Goal: Task Accomplishment & Management: Complete application form

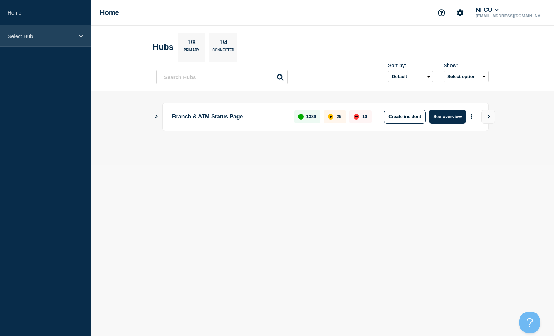
click at [51, 39] on div "Select Hub" at bounding box center [45, 36] width 91 height 21
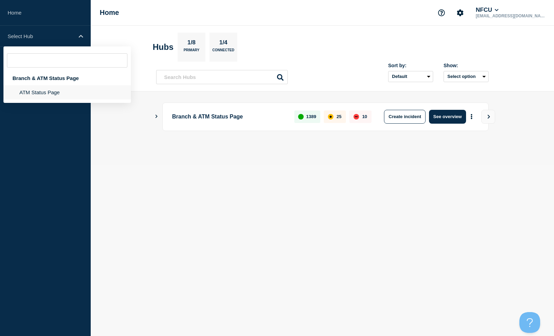
click at [36, 94] on li "ATM Status Page" at bounding box center [66, 92] width 127 height 14
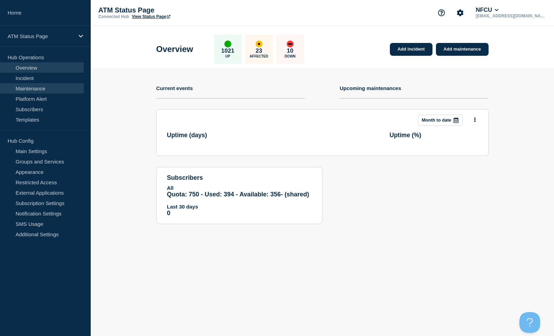
click at [36, 87] on link "Maintenance" at bounding box center [42, 88] width 84 height 10
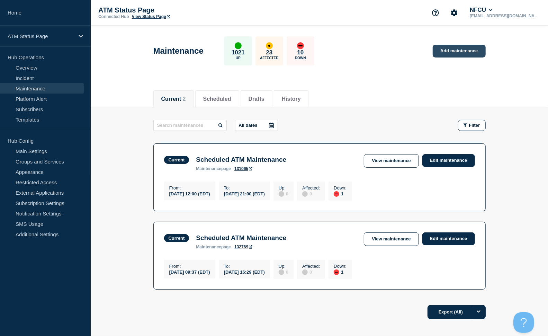
click at [469, 48] on link "Add maintenance" at bounding box center [459, 51] width 53 height 13
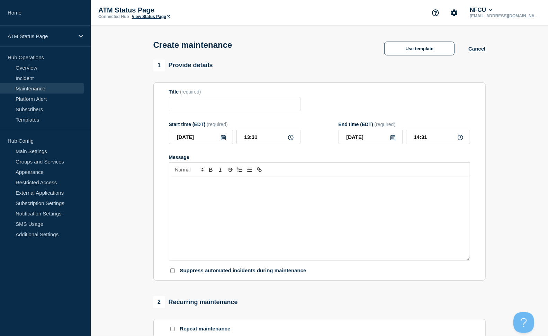
checkbox input "true"
click at [34, 119] on link "Templates" at bounding box center [42, 119] width 84 height 10
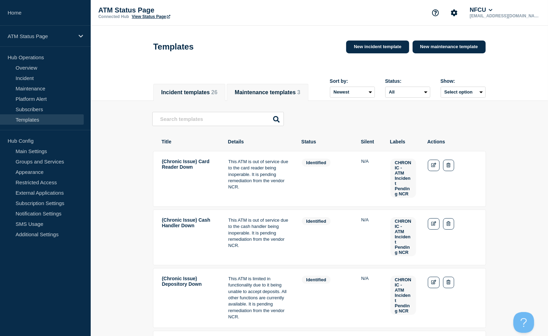
click at [300, 89] on button "Maintenance templates 3" at bounding box center [267, 92] width 65 height 6
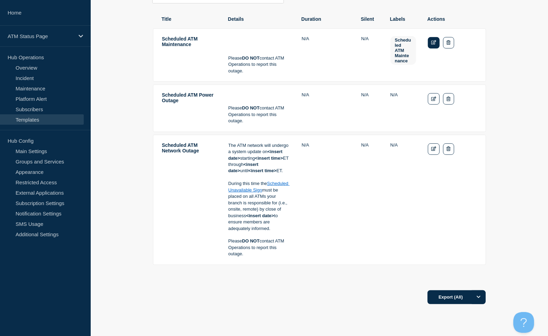
scroll to position [154, 0]
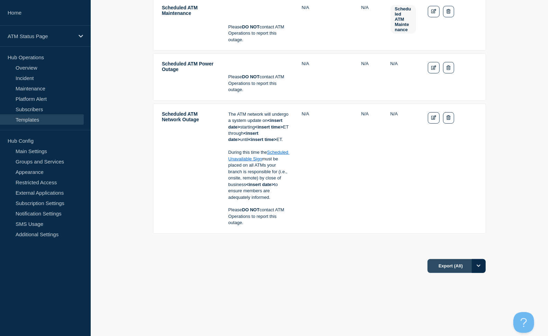
click at [463, 267] on button "Export (All)" at bounding box center [457, 266] width 58 height 14
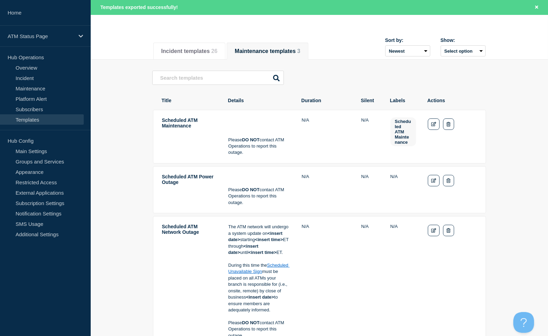
scroll to position [53, 0]
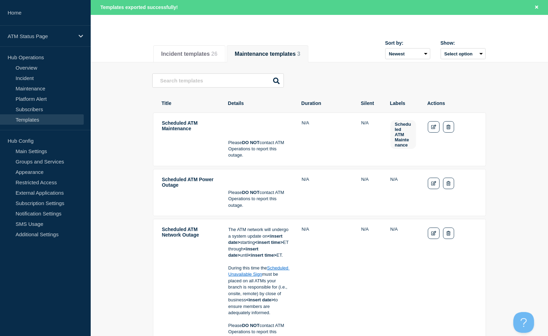
click at [259, 145] on strong "DO NOT" at bounding box center [251, 142] width 18 height 5
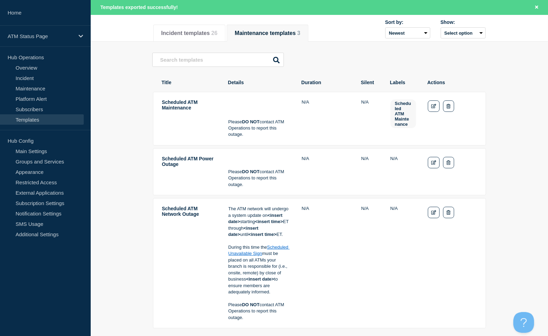
scroll to position [91, 0]
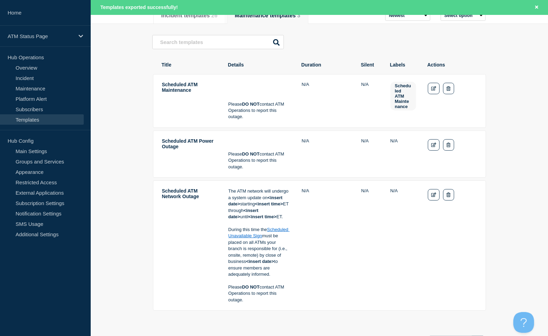
click at [237, 162] on p "Please DO NOT contact ATM Operations to report this outage." at bounding box center [260, 160] width 62 height 19
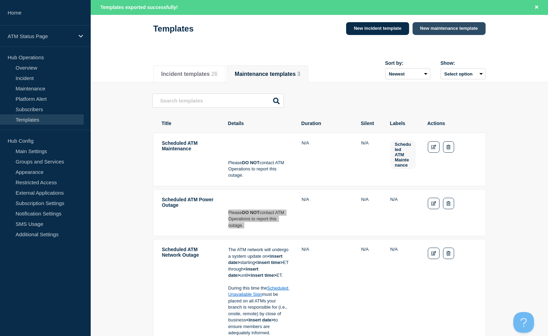
scroll to position [0, 0]
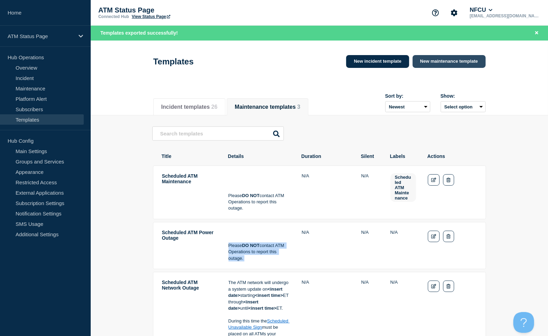
click at [447, 65] on link "New maintenance template" at bounding box center [449, 61] width 73 height 13
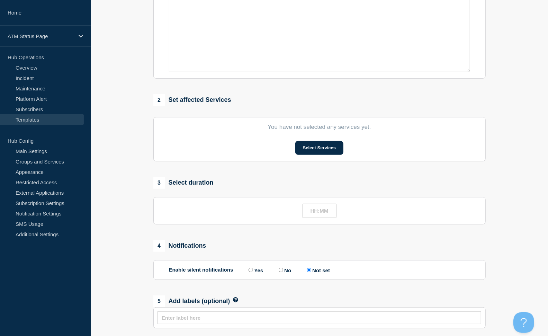
scroll to position [198, 0]
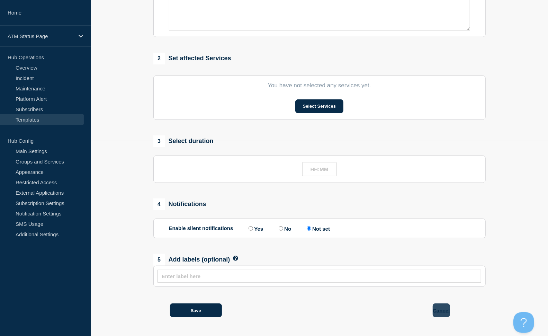
click at [439, 312] on button "Cancel" at bounding box center [441, 310] width 17 height 14
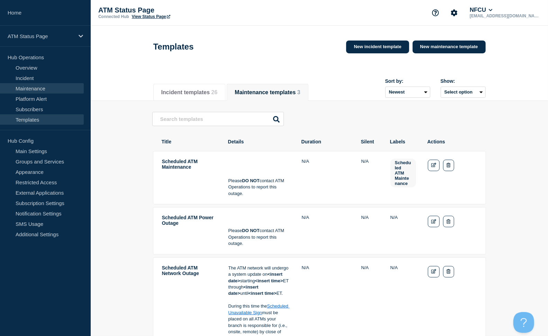
click at [43, 87] on link "Maintenance" at bounding box center [42, 88] width 84 height 10
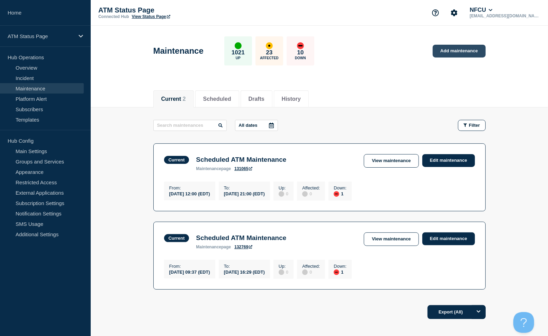
click at [457, 45] on link "Add maintenance" at bounding box center [459, 51] width 53 height 13
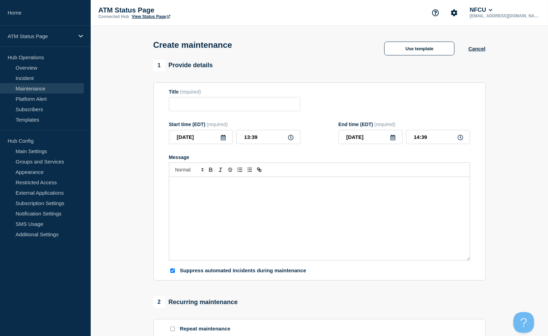
checkbox input "true"
click at [404, 51] on button "Use template" at bounding box center [419, 49] width 70 height 14
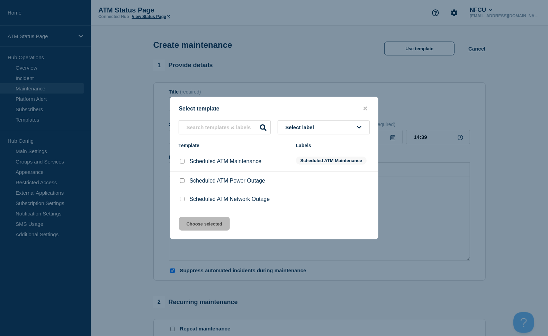
click at [182, 182] on input "Scheduled ATM Power Outage checkbox" at bounding box center [182, 180] width 5 height 5
checkbox input "true"
click at [203, 223] on button "Choose selected" at bounding box center [204, 224] width 51 height 14
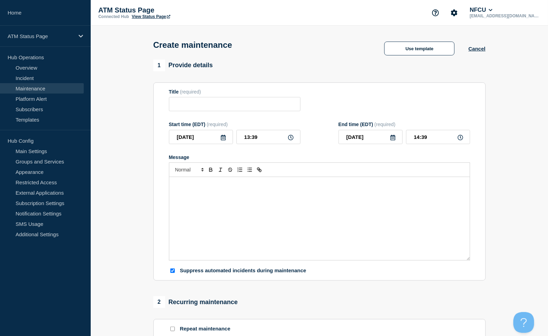
type input "Scheduled ATM Power Outage"
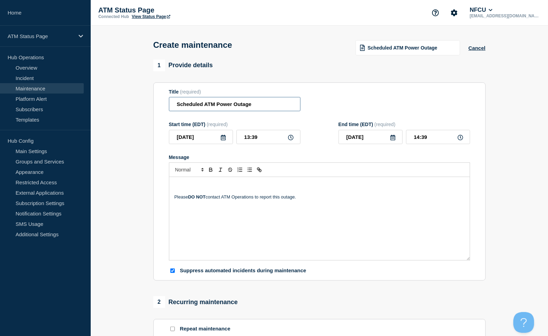
click at [227, 105] on input "Scheduled ATM Power Outage" at bounding box center [235, 104] width 132 height 14
click at [476, 51] on button "Cancel" at bounding box center [476, 48] width 17 height 6
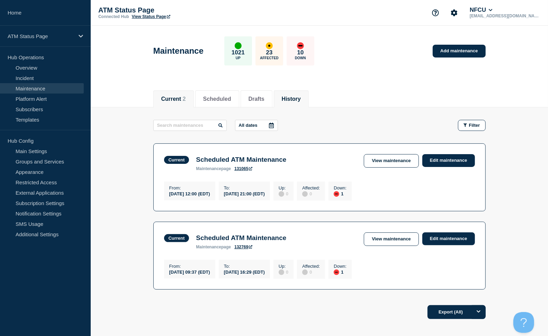
click at [301, 97] on button "History" at bounding box center [291, 99] width 19 height 6
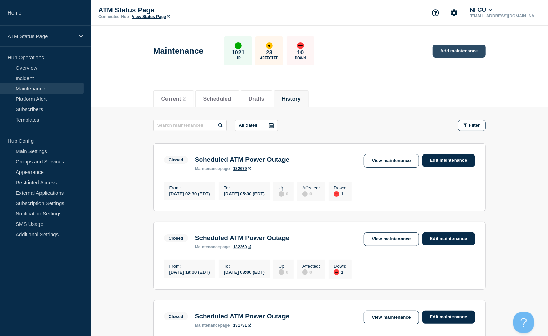
click at [459, 52] on link "Add maintenance" at bounding box center [459, 51] width 53 height 13
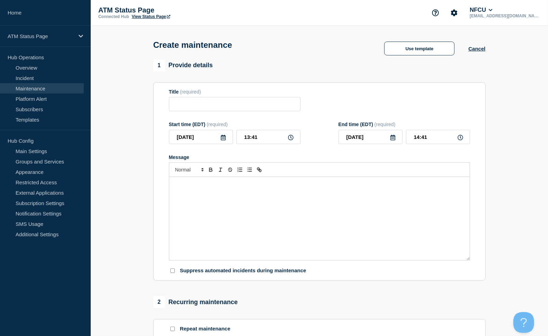
checkbox input "true"
click at [433, 42] on div "Create maintenance Use template Cancel" at bounding box center [319, 43] width 348 height 34
click at [423, 52] on button "Use template" at bounding box center [419, 49] width 70 height 14
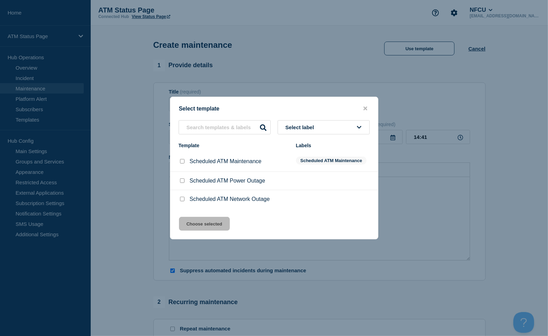
click at [180, 198] on input "Scheduled ATM Network Outage checkbox" at bounding box center [182, 199] width 5 height 5
checkbox input "true"
click at [204, 221] on button "Choose selected" at bounding box center [204, 224] width 51 height 14
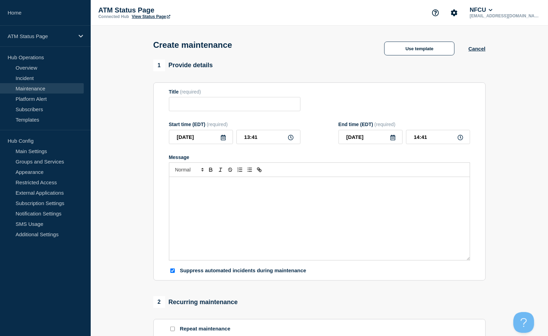
type input "Scheduled ATM Network Outage"
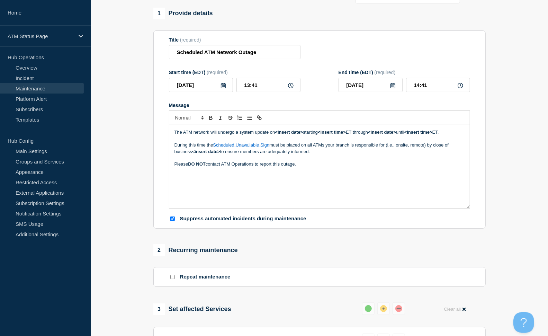
scroll to position [38, 0]
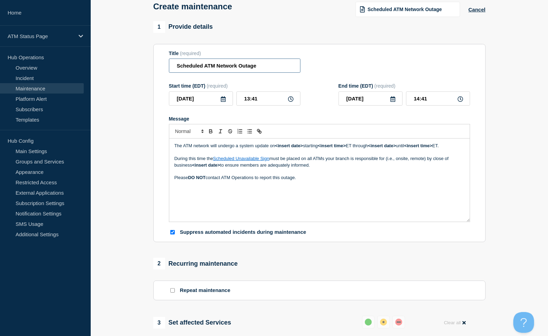
click at [217, 63] on input "Scheduled ATM Network Outage" at bounding box center [235, 66] width 132 height 14
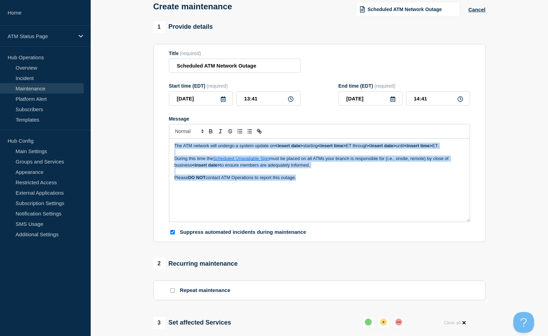
drag, startPoint x: 172, startPoint y: 146, endPoint x: 326, endPoint y: 186, distance: 159.0
click at [326, 186] on div "The ATM network will undergo a system update on <insert date> starting <insert …" at bounding box center [319, 180] width 301 height 83
copy div "The ATM network will undergo a system update on <insert date> starting <insert …"
drag, startPoint x: 366, startPoint y: 200, endPoint x: 340, endPoint y: 198, distance: 26.7
click at [366, 200] on div "The ATM network will undergo a system update on <insert date> starting <insert …" at bounding box center [319, 180] width 301 height 83
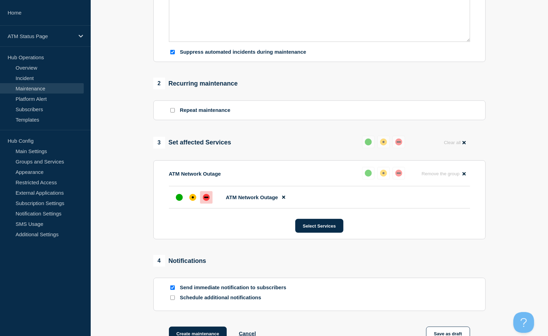
scroll to position [231, 0]
